Goal: Information Seeking & Learning: Learn about a topic

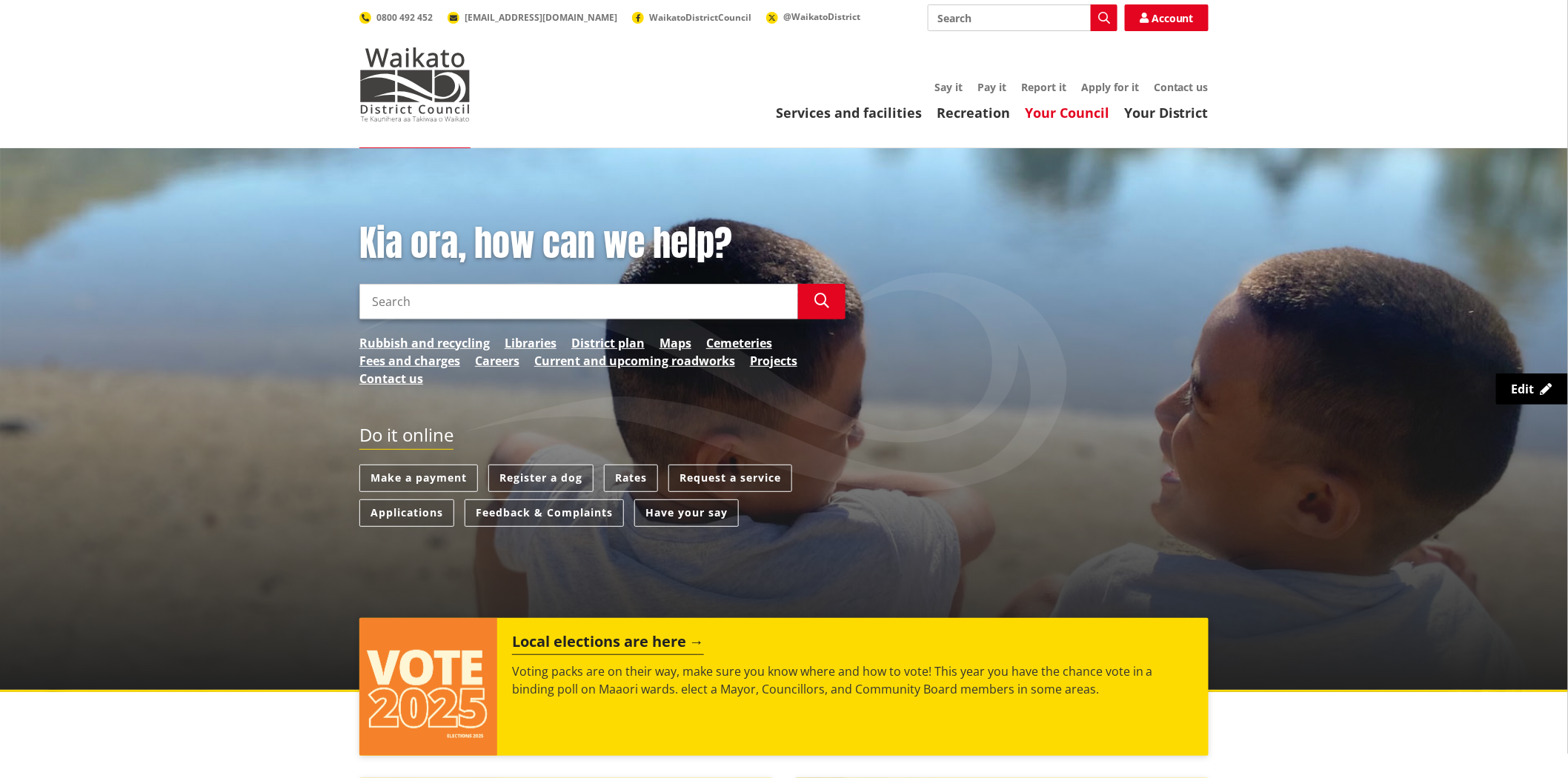
click at [1048, 114] on link "Your Council" at bounding box center [1067, 113] width 85 height 17
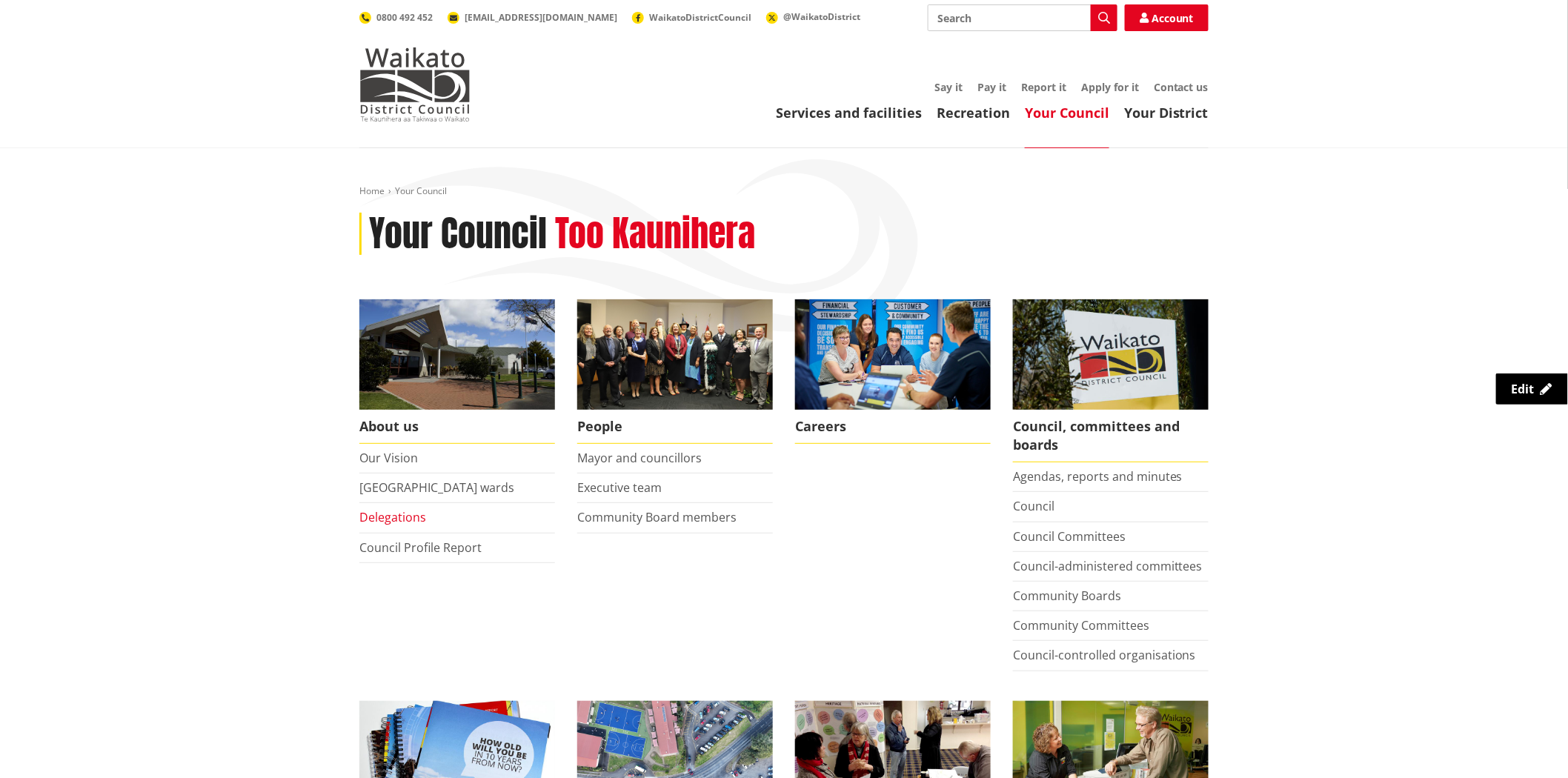
click at [407, 522] on link "Delegations" at bounding box center [392, 517] width 66 height 17
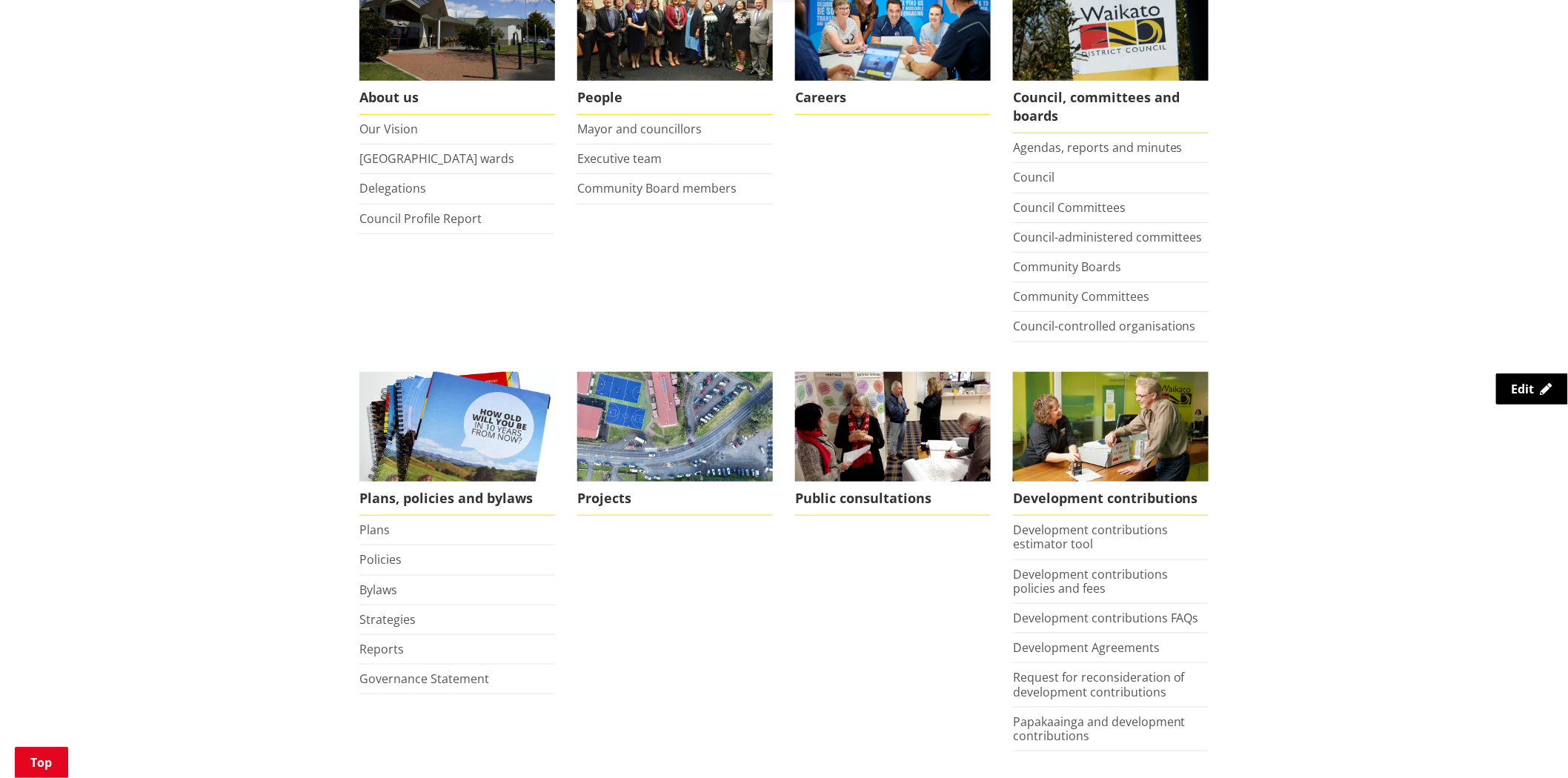
scroll to position [412, 0]
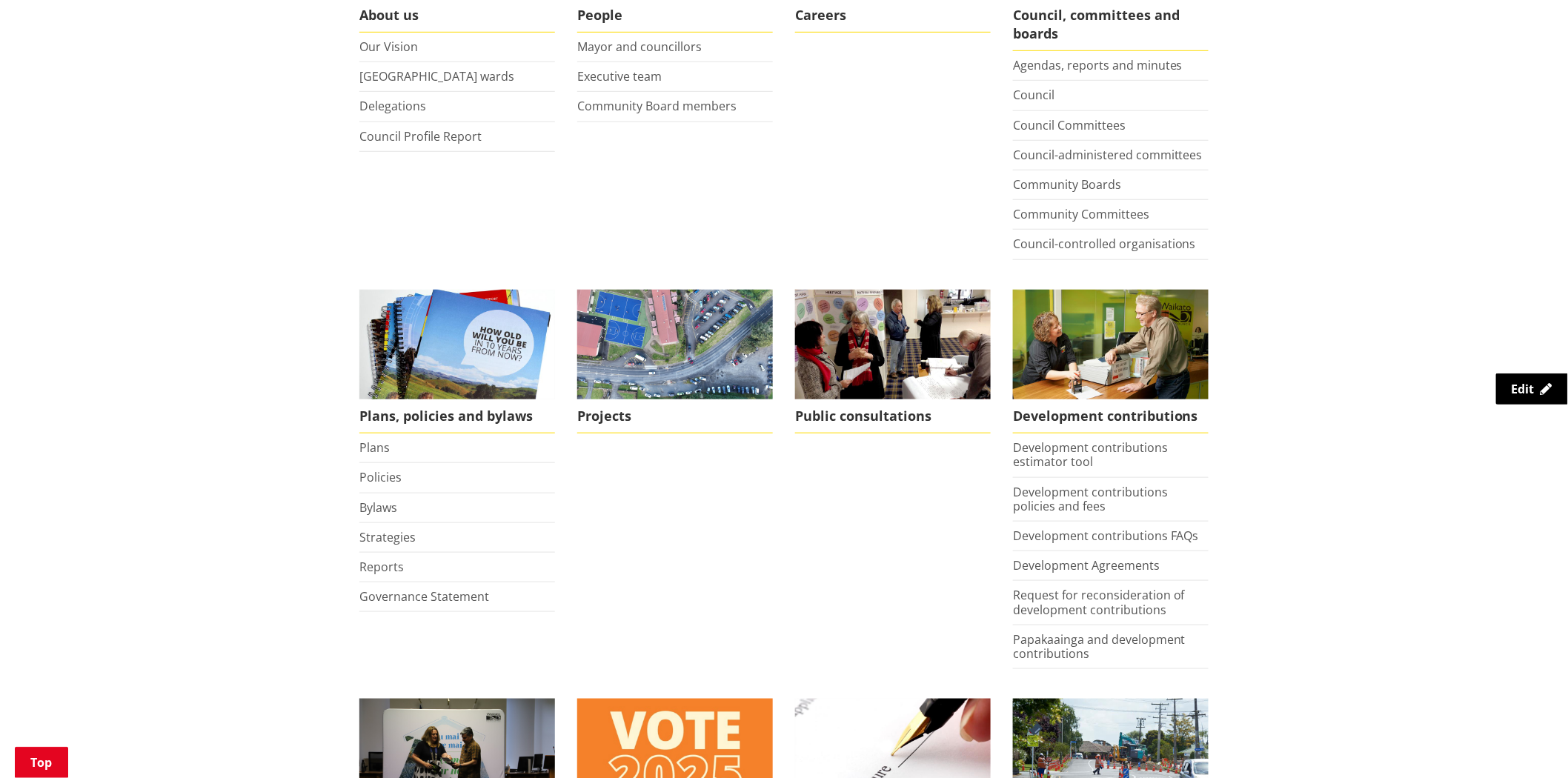
drag, startPoint x: 131, startPoint y: 367, endPoint x: 129, endPoint y: 394, distance: 27.1
click at [131, 367] on div "Home Your Council Your Council Too Kaunihera About us Our Vision Waikato distri…" at bounding box center [784, 577] width 1568 height 1682
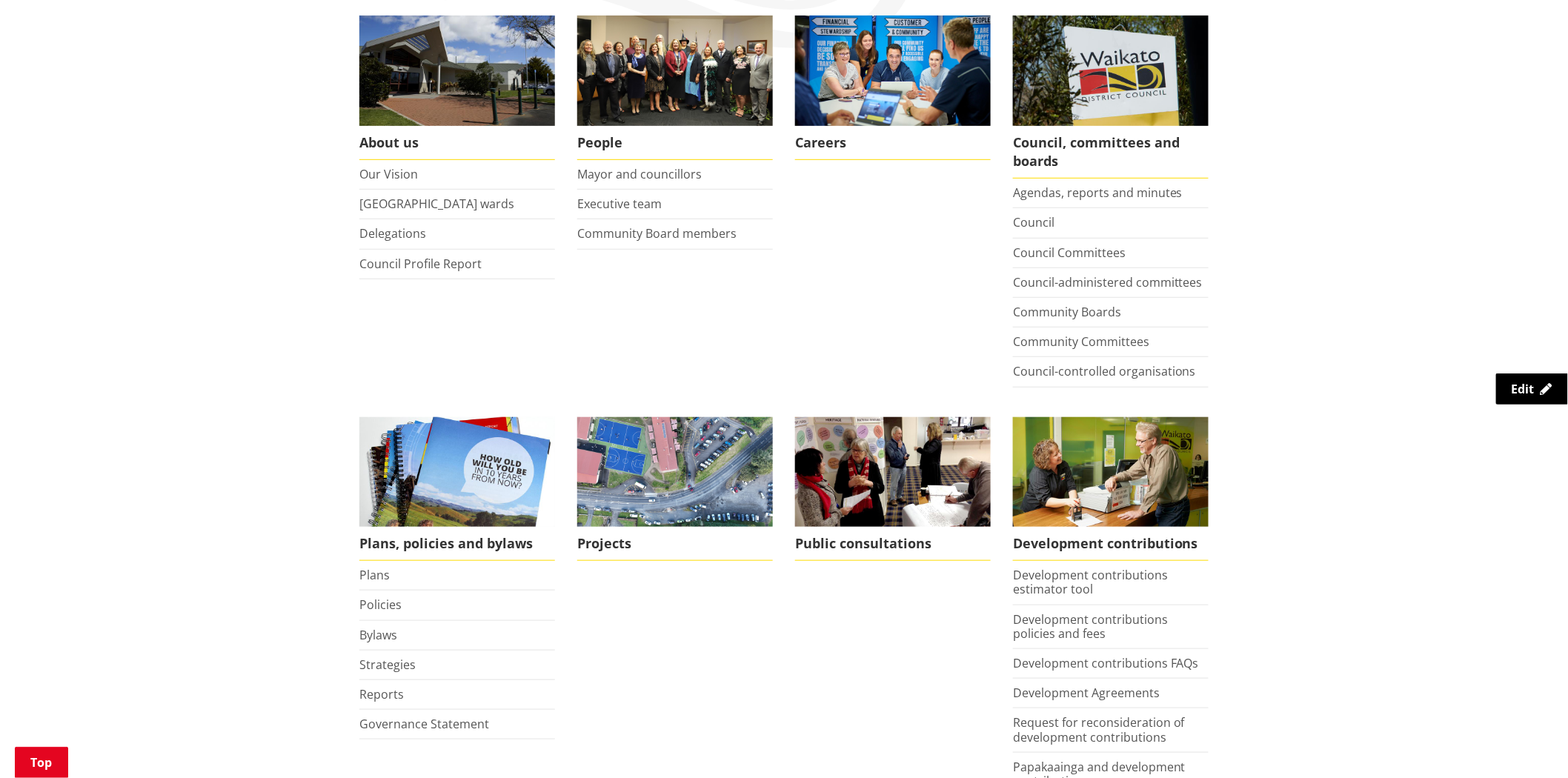
scroll to position [165, 0]
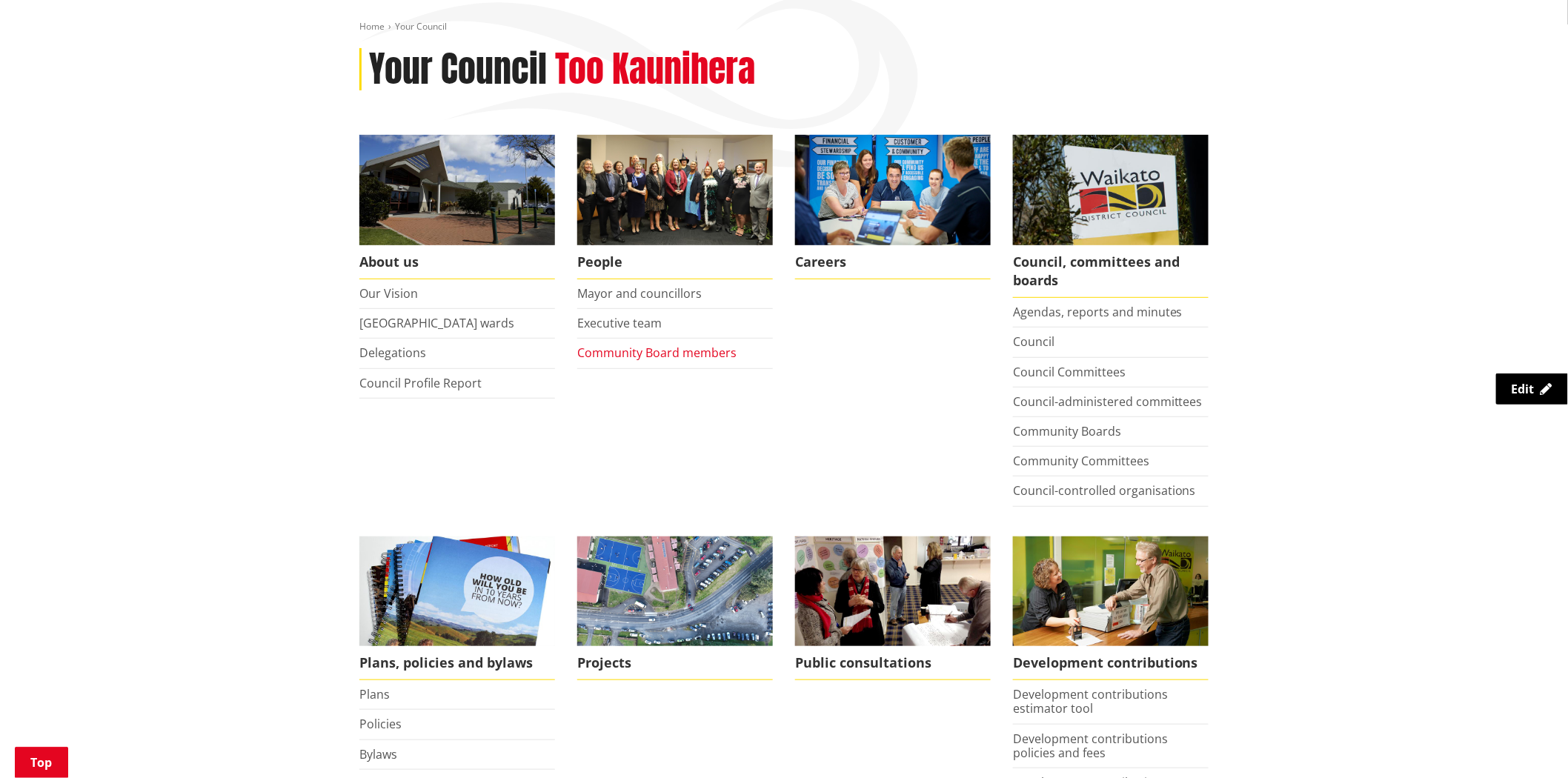
click at [693, 351] on link "Community Board members" at bounding box center [657, 352] width 160 height 17
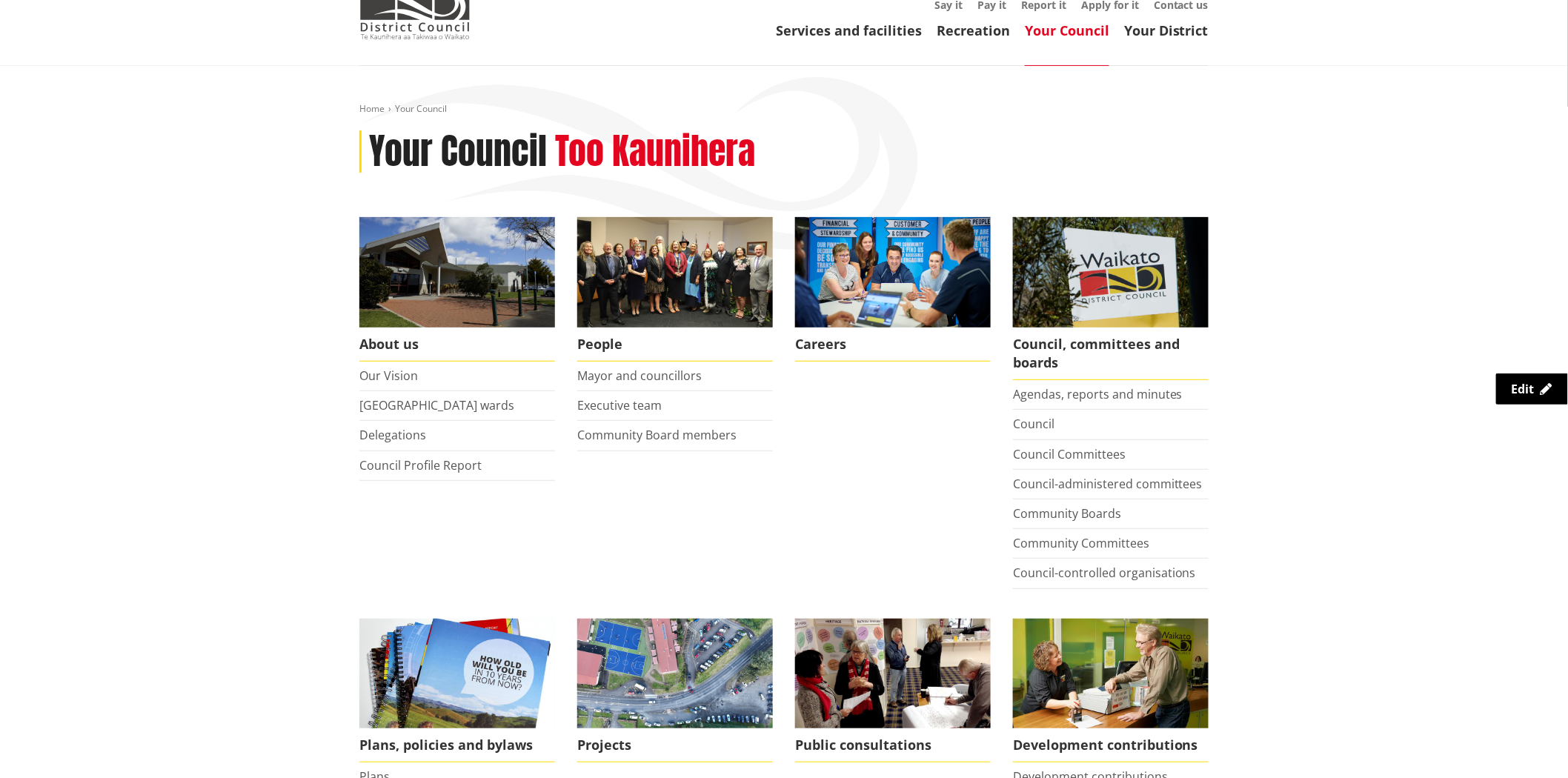
scroll to position [165, 0]
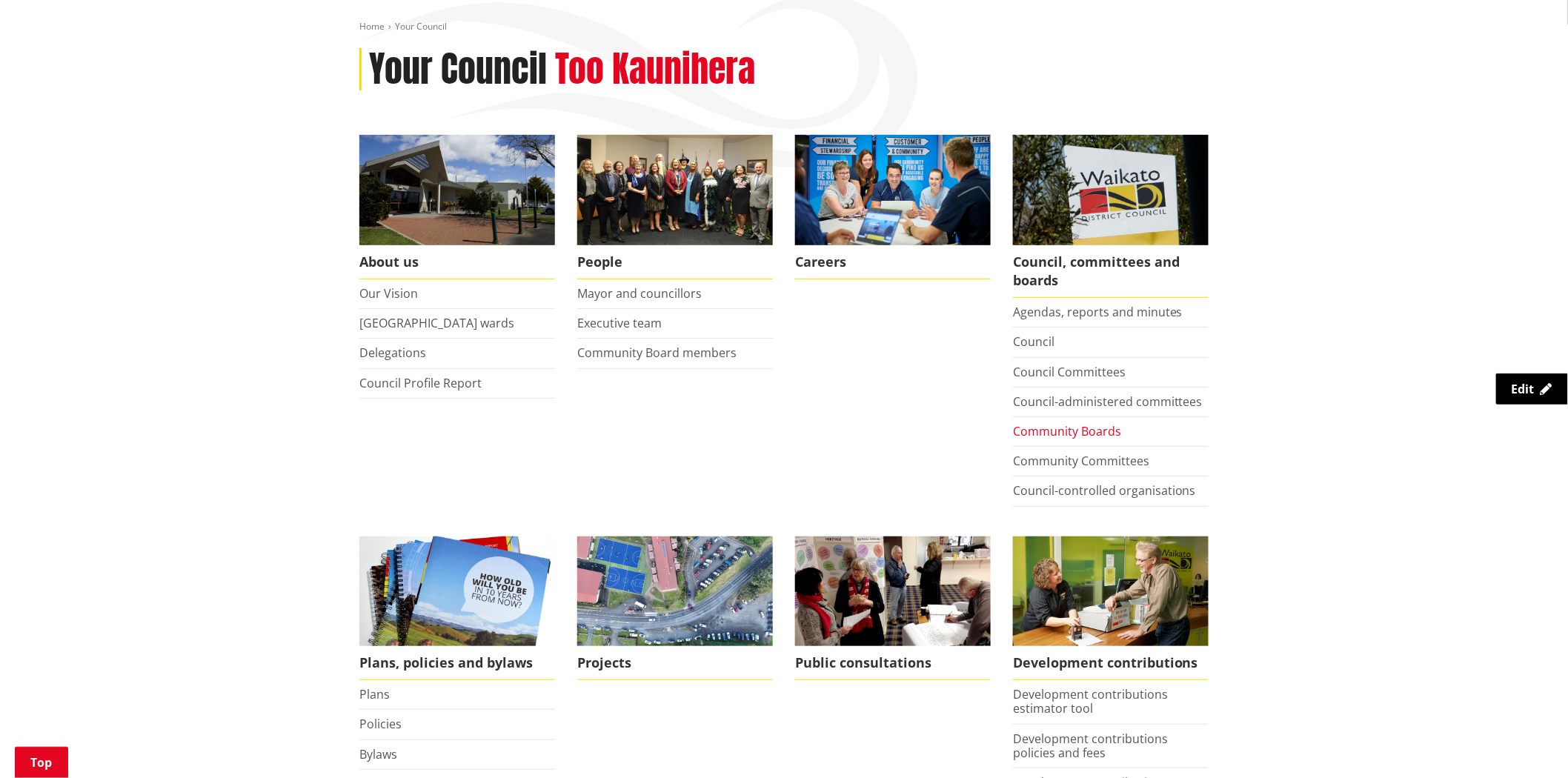
click at [1086, 436] on link "Community Boards" at bounding box center [1067, 431] width 108 height 17
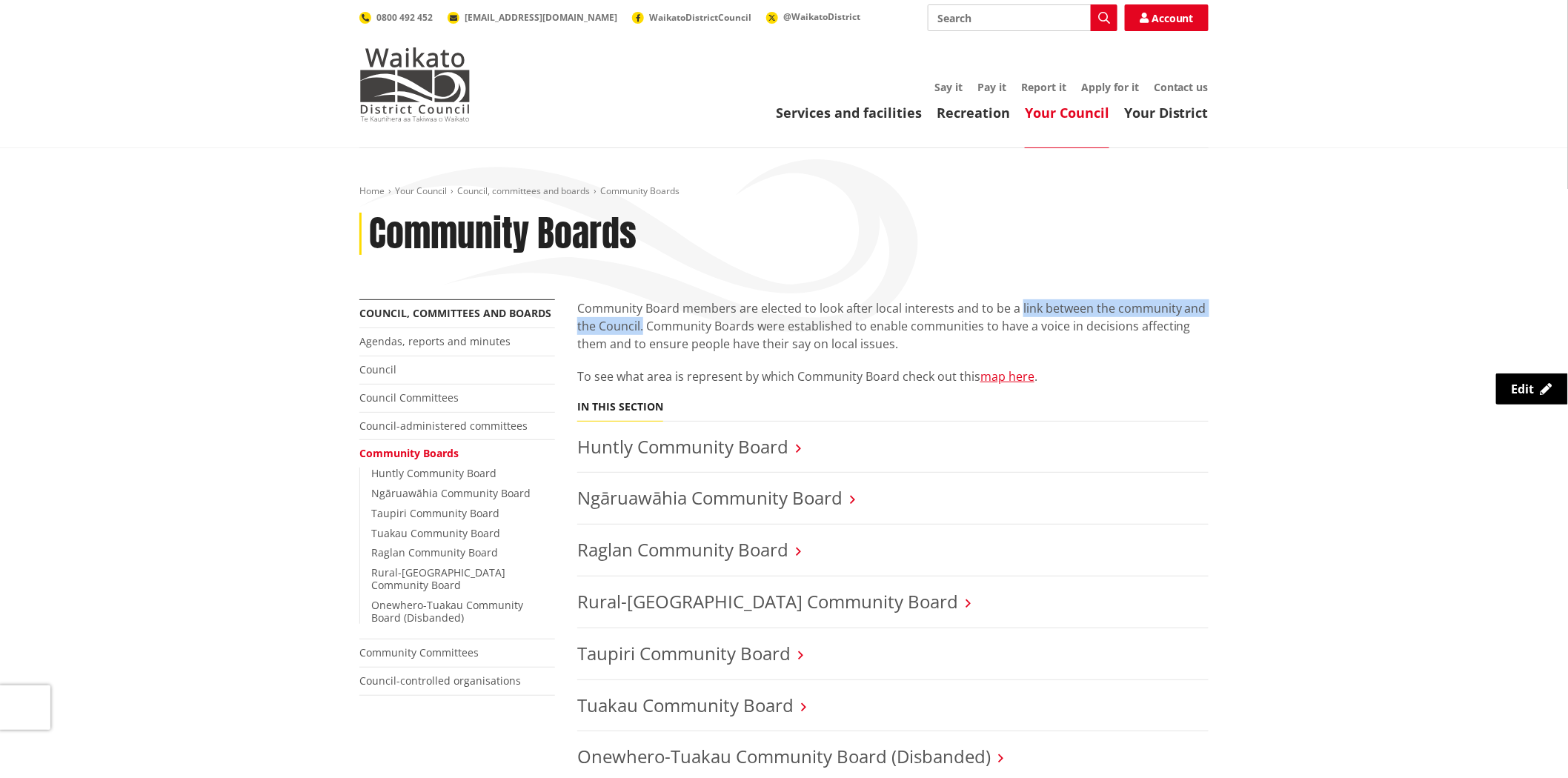
drag, startPoint x: 1019, startPoint y: 305, endPoint x: 644, endPoint y: 324, distance: 375.5
click at [644, 324] on p "Community Board members are elected to look after local interests and to be a l…" at bounding box center [893, 325] width 631 height 53
copy p "link between the community and the Council."
drag, startPoint x: 243, startPoint y: 322, endPoint x: 217, endPoint y: 353, distance: 40.5
click at [243, 322] on div "Home Your Council Council, committees and boards Community Boards Community Boa…" at bounding box center [784, 665] width 1568 height 1034
